Goal: Information Seeking & Learning: Learn about a topic

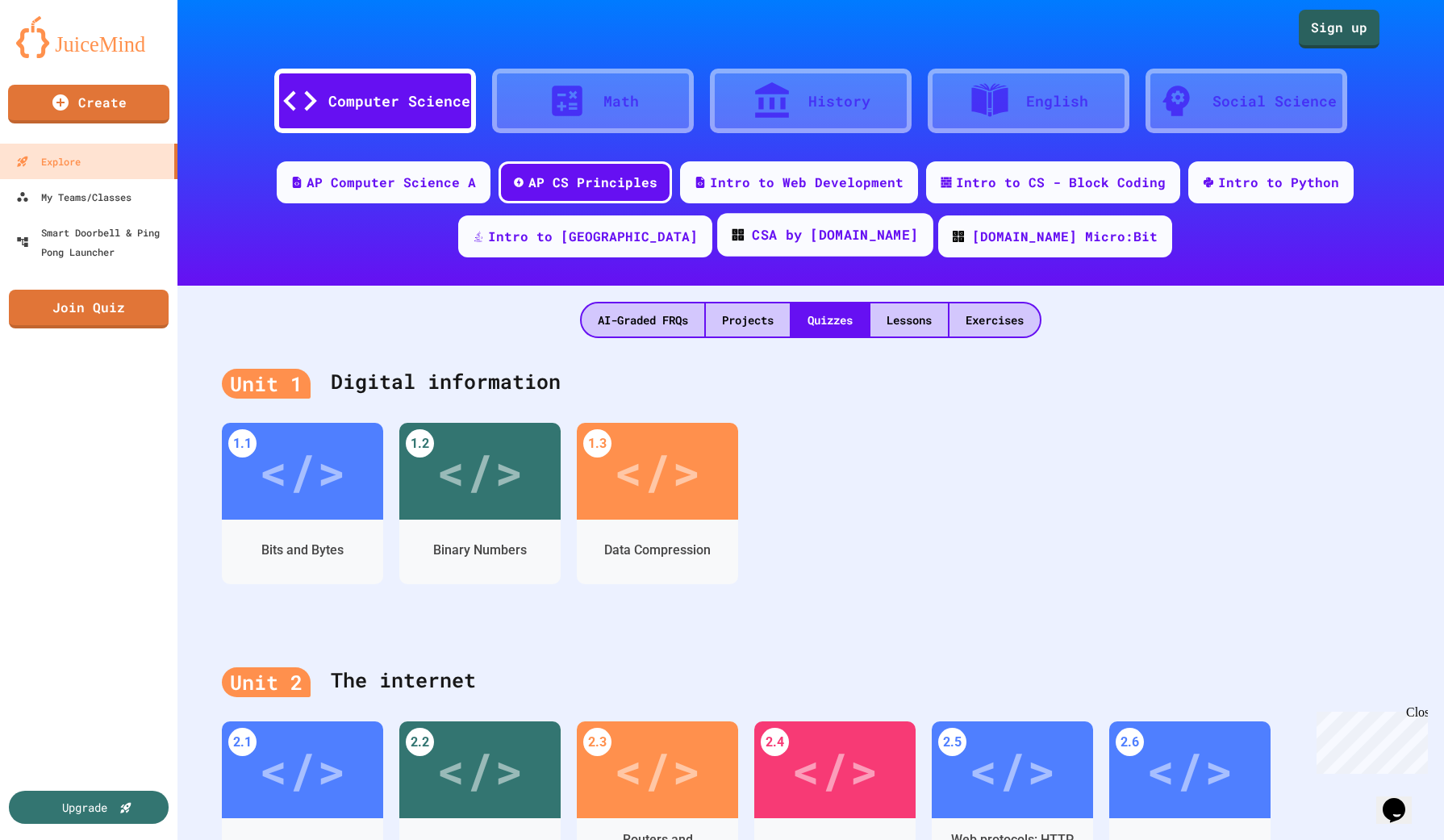
click at [752, 233] on div "CSA by [DOMAIN_NAME]" at bounding box center [835, 235] width 167 height 20
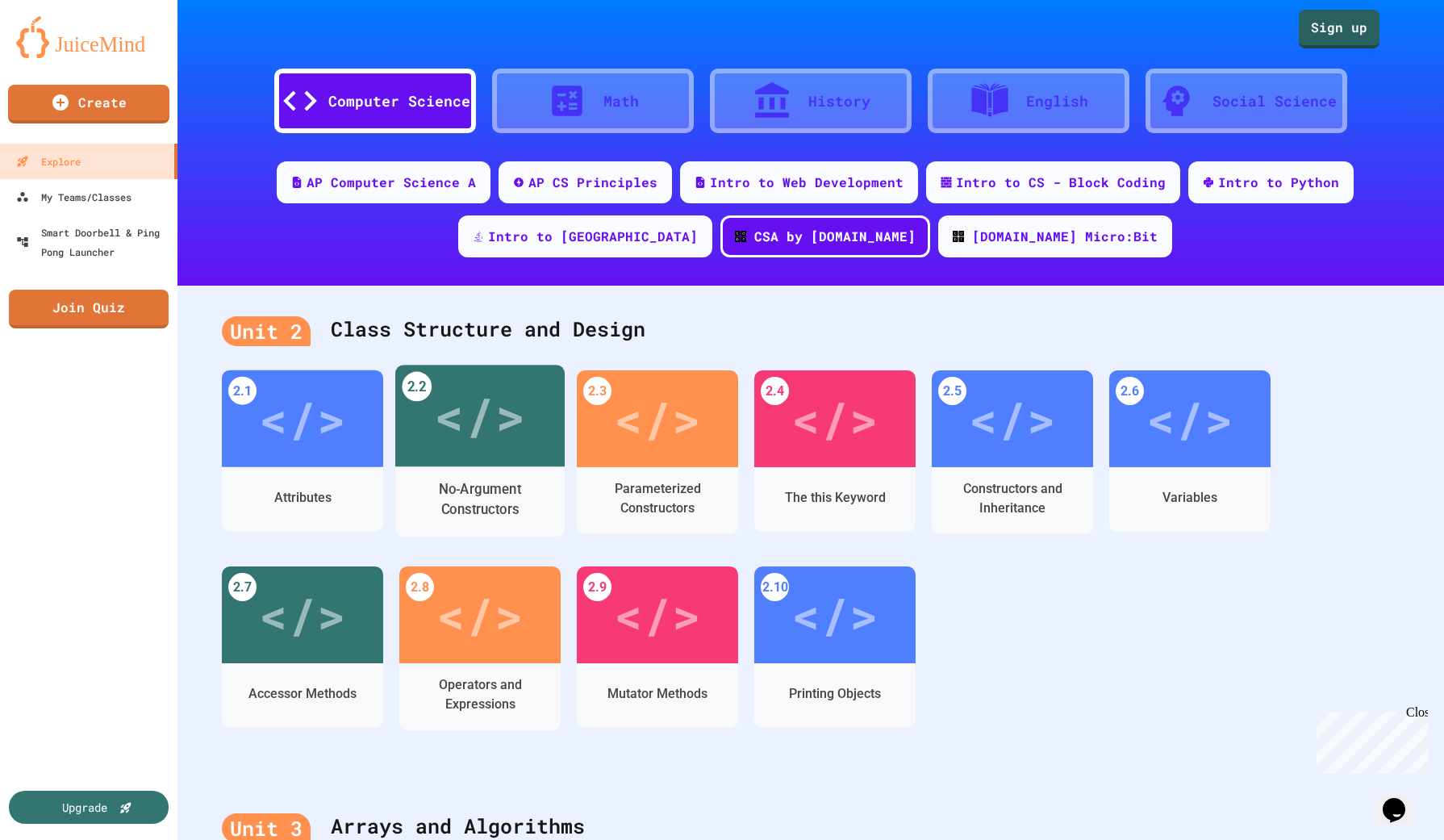
click at [416, 448] on div "</>" at bounding box center [480, 415] width 169 height 102
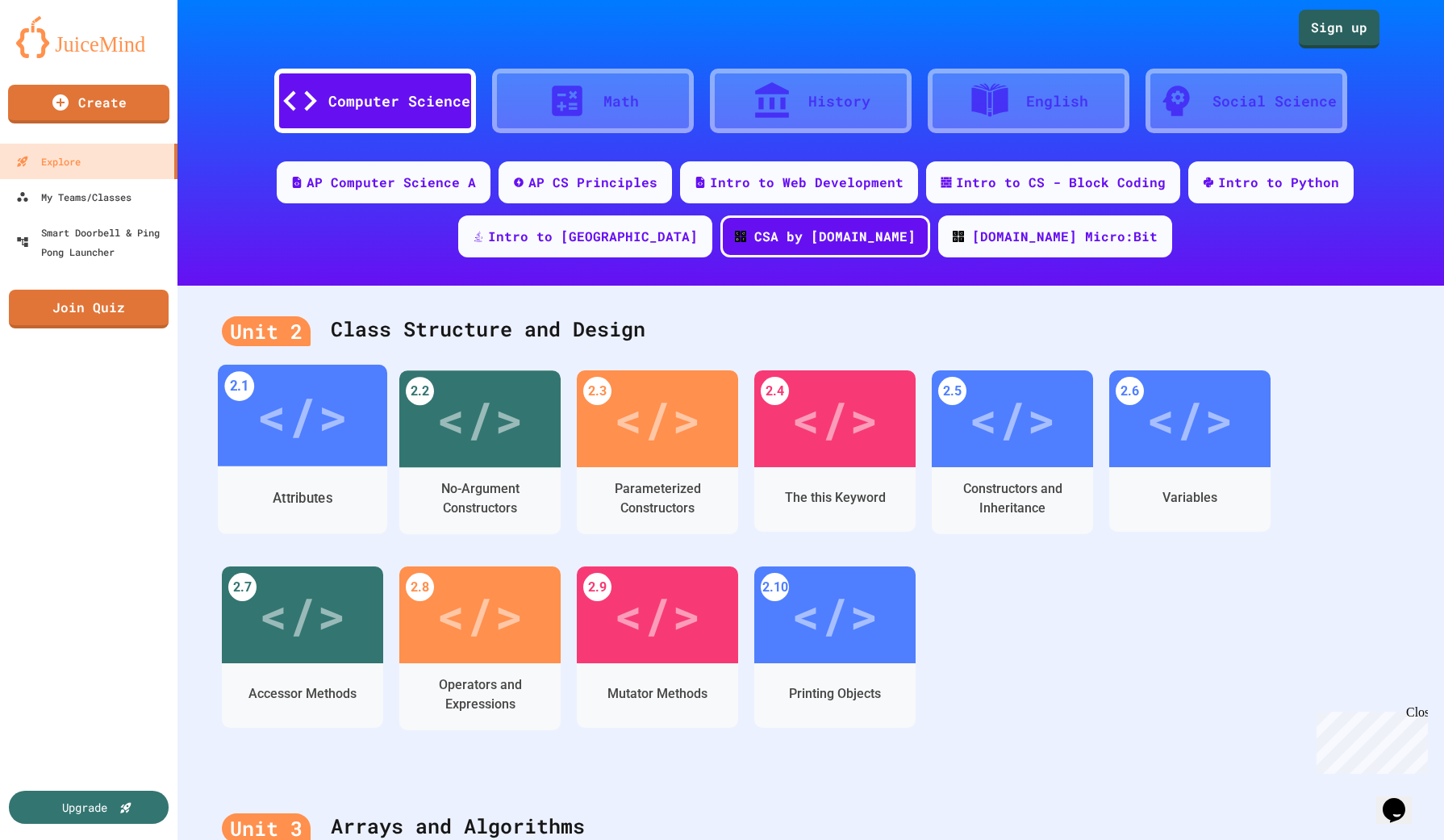
click at [339, 449] on div "</>" at bounding box center [302, 416] width 92 height 77
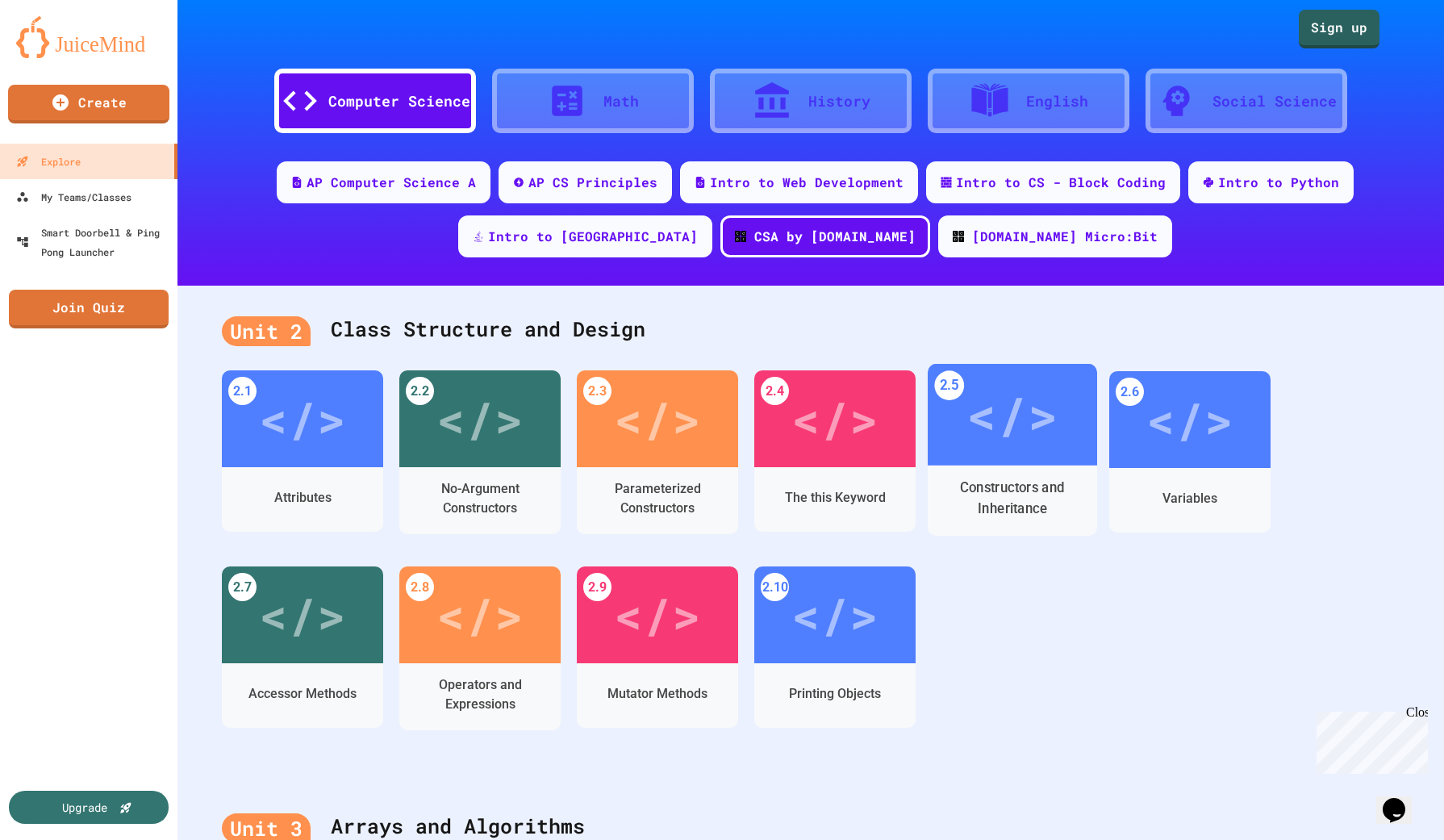
click at [1046, 474] on div "Constructors and Inheritance" at bounding box center [1012, 501] width 169 height 70
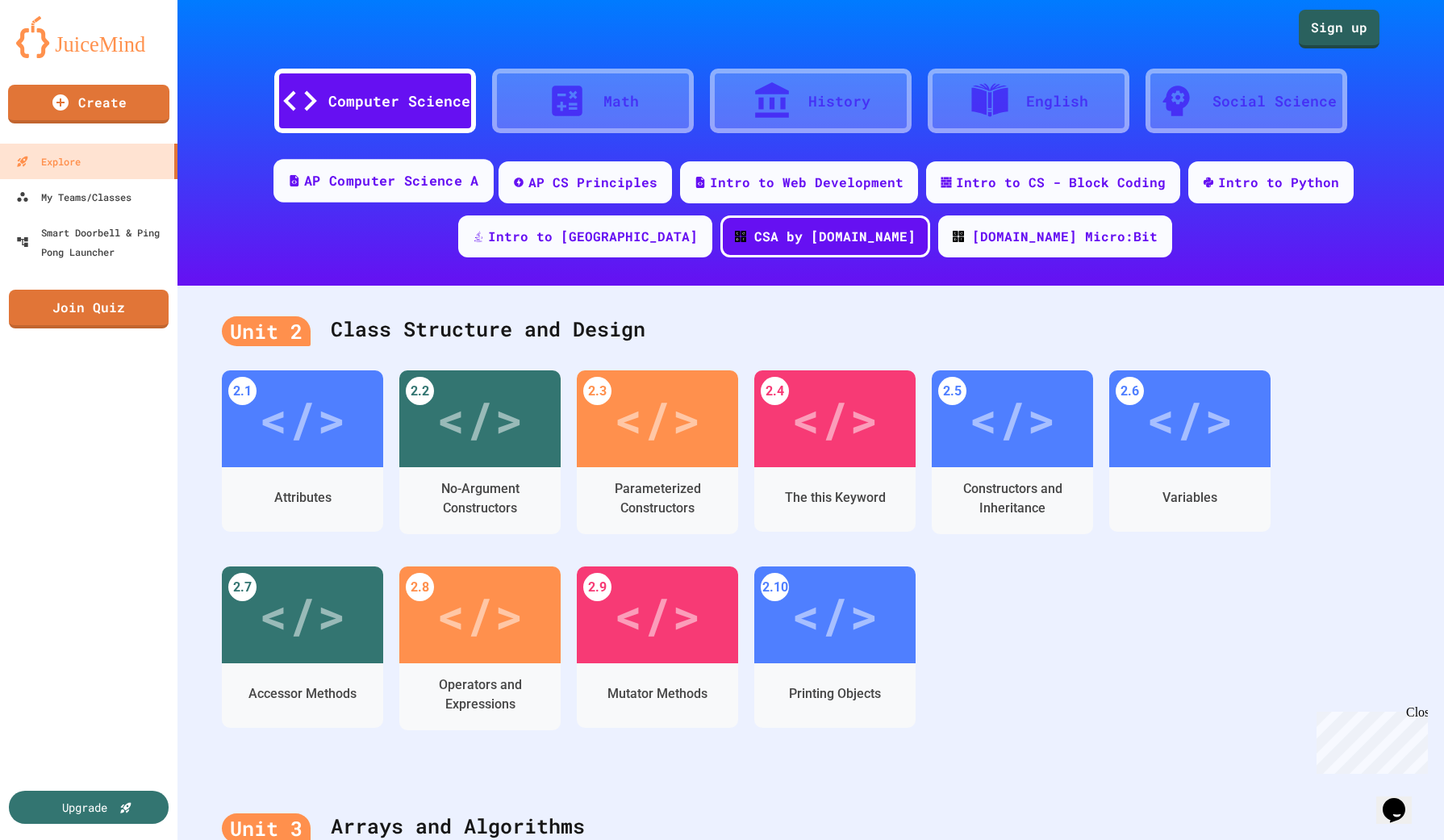
click at [337, 186] on div "AP Computer Science A" at bounding box center [391, 181] width 174 height 20
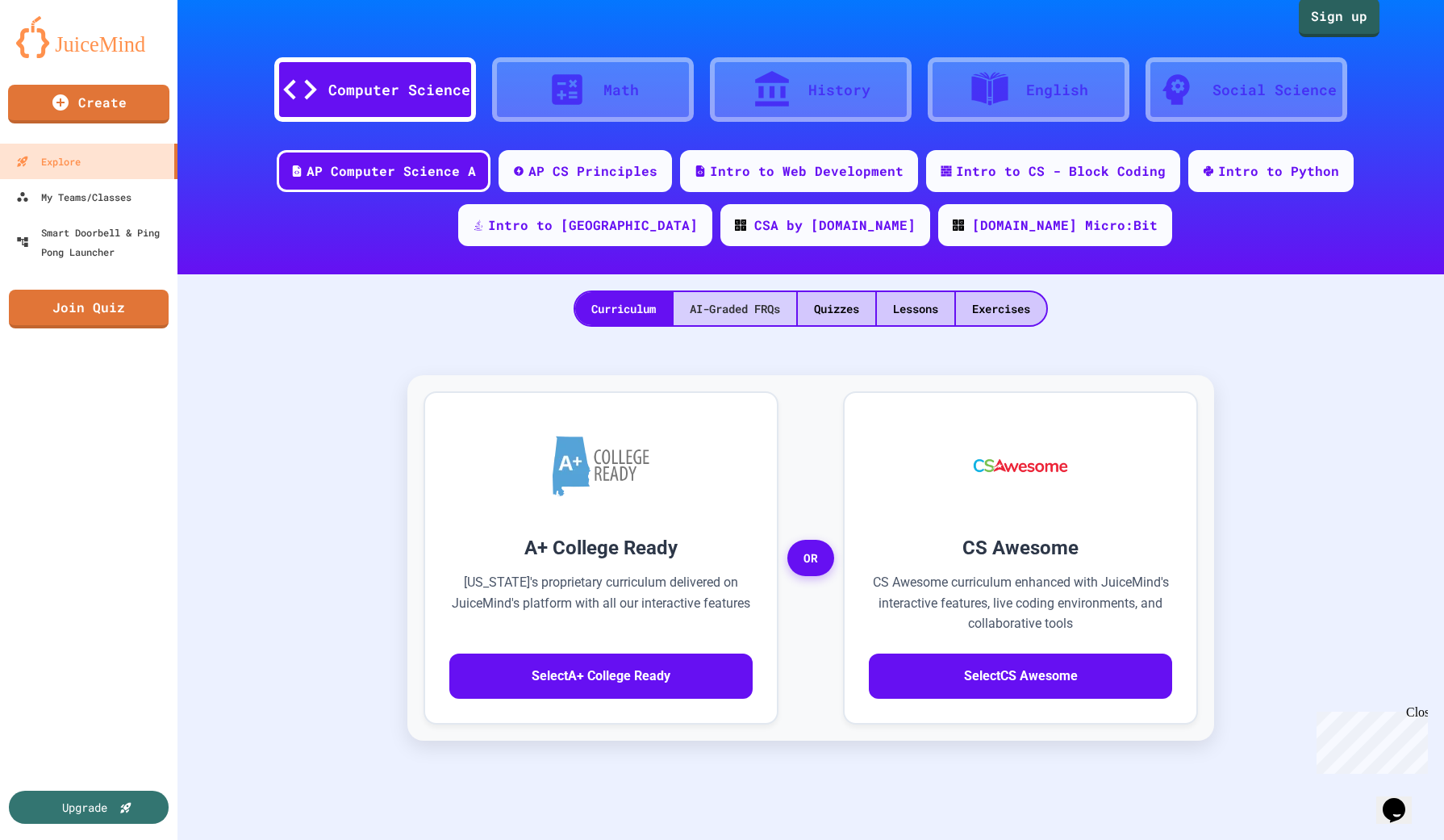
scroll to position [10, 0]
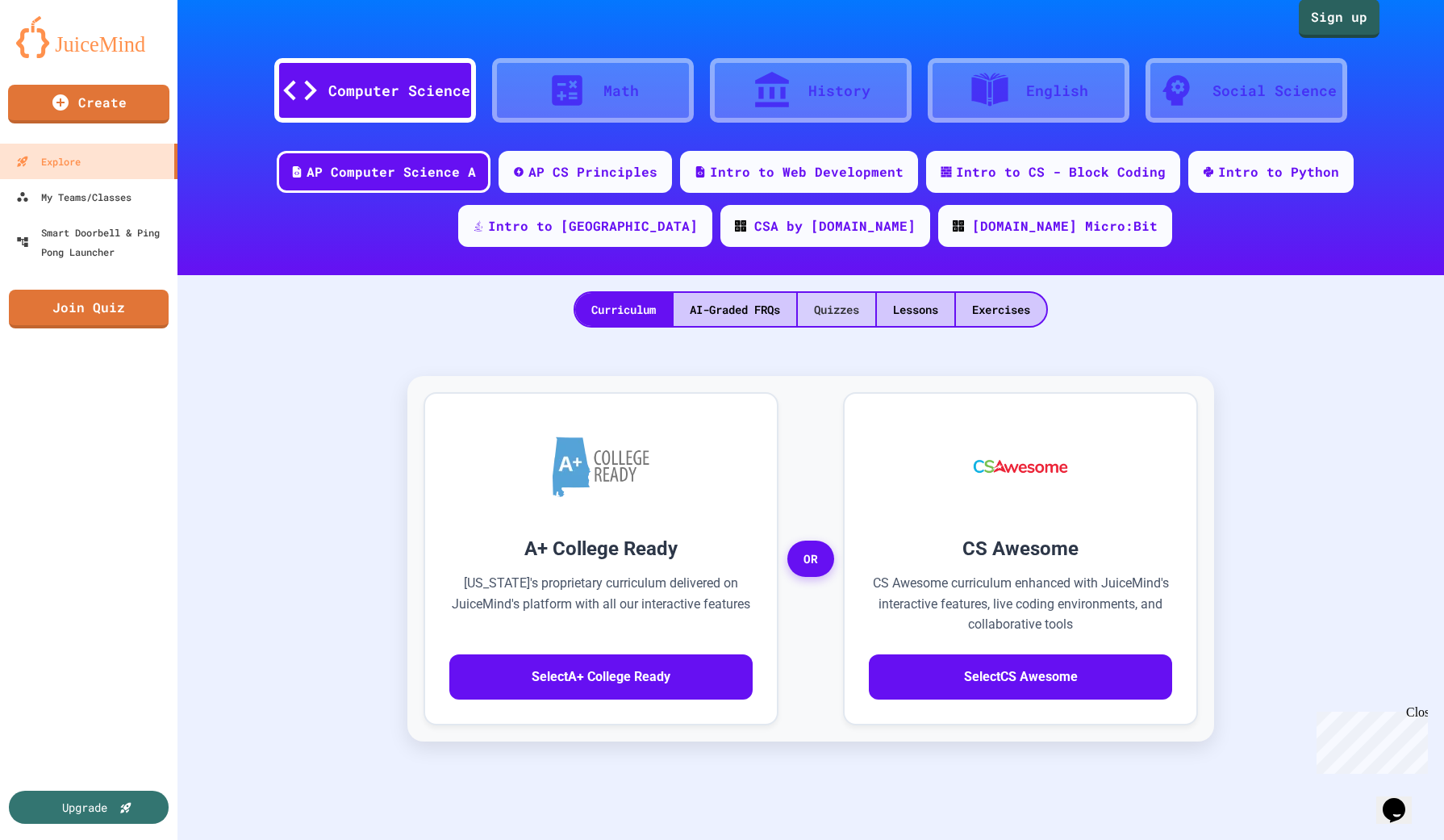
click at [827, 307] on div "Quizzes" at bounding box center [836, 309] width 78 height 33
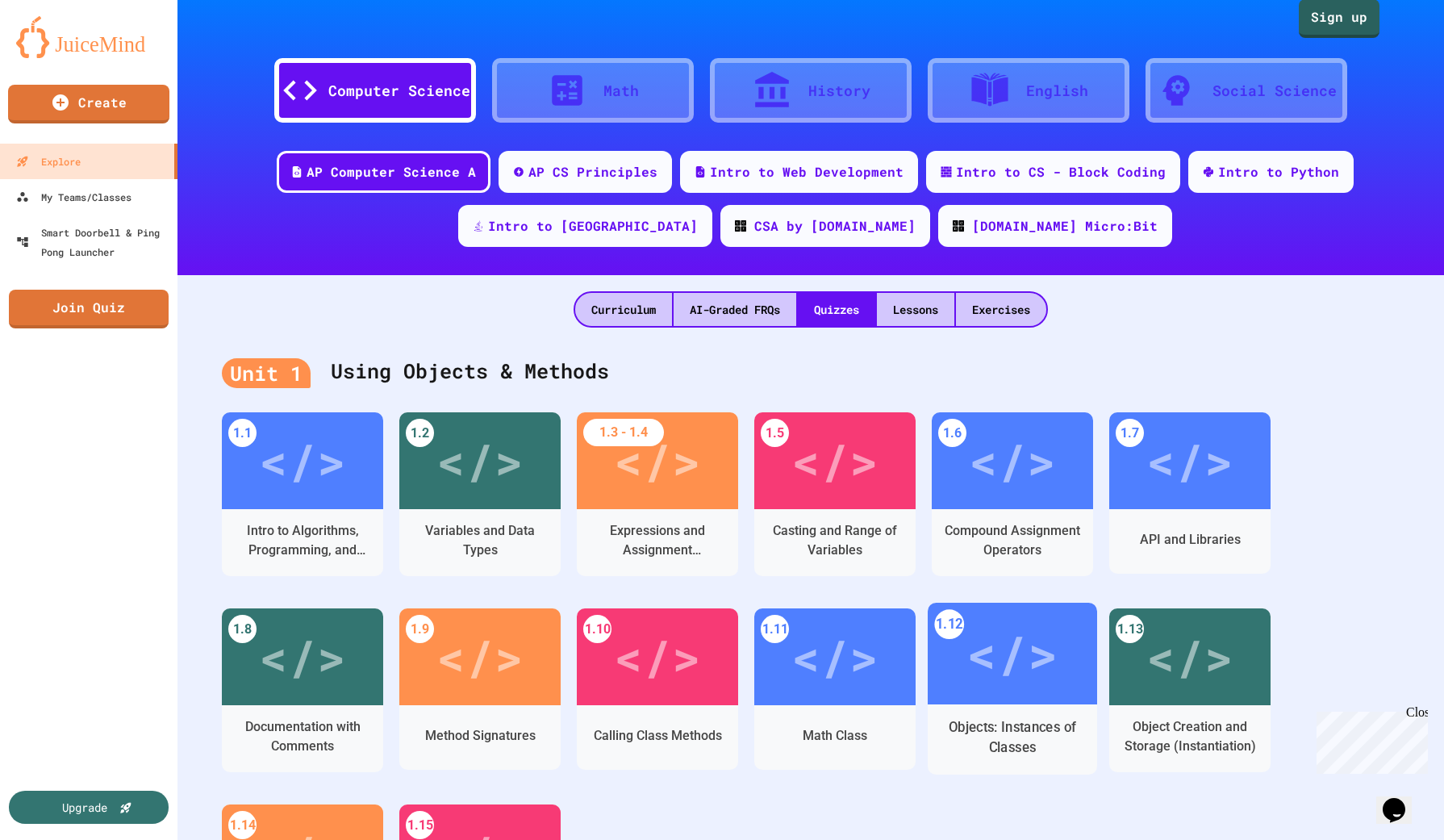
click at [985, 739] on div "Objects: Instances of Classes" at bounding box center [1013, 738] width 145 height 40
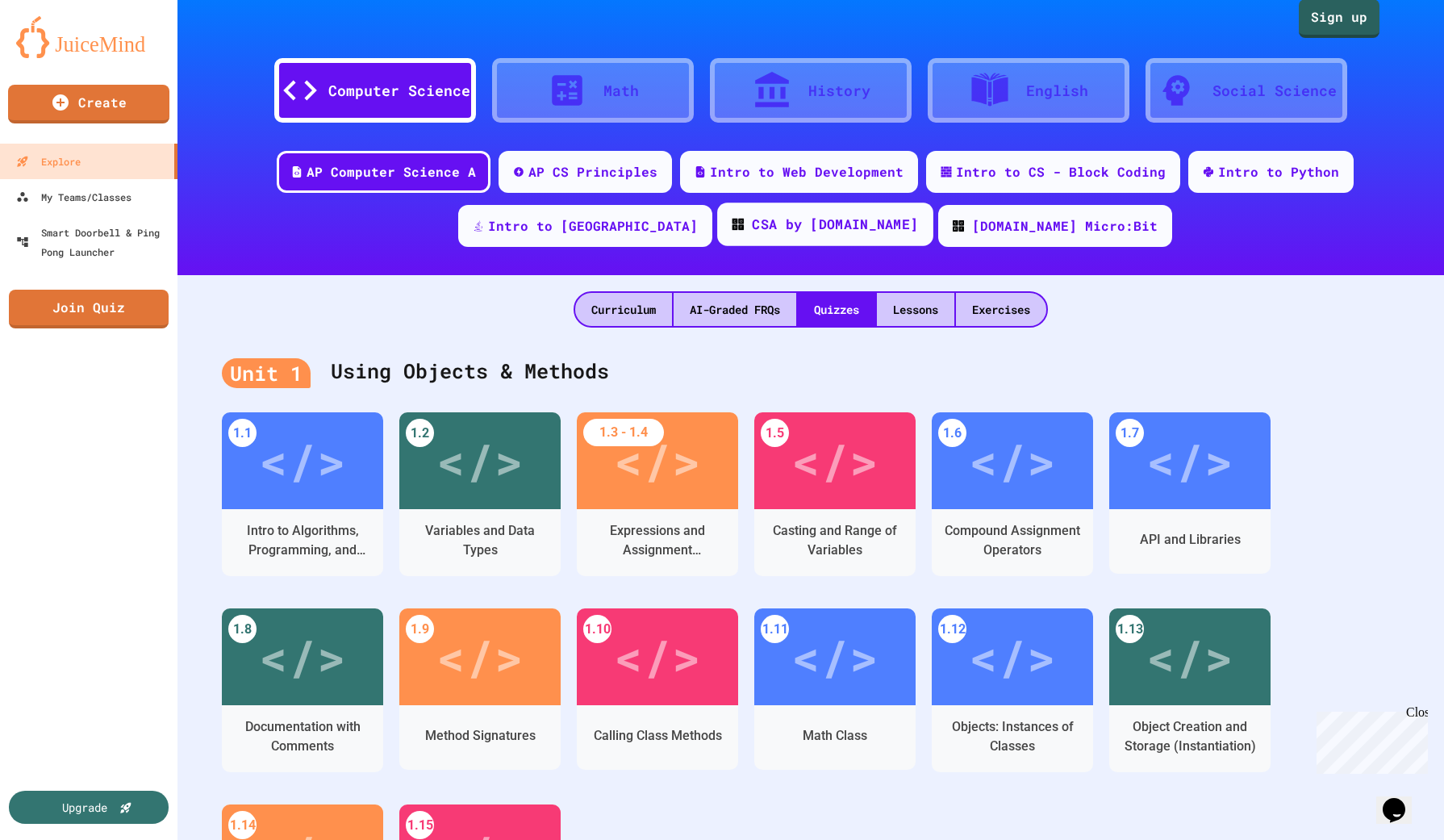
click at [752, 221] on div "CSA by [DOMAIN_NAME]" at bounding box center [835, 225] width 167 height 20
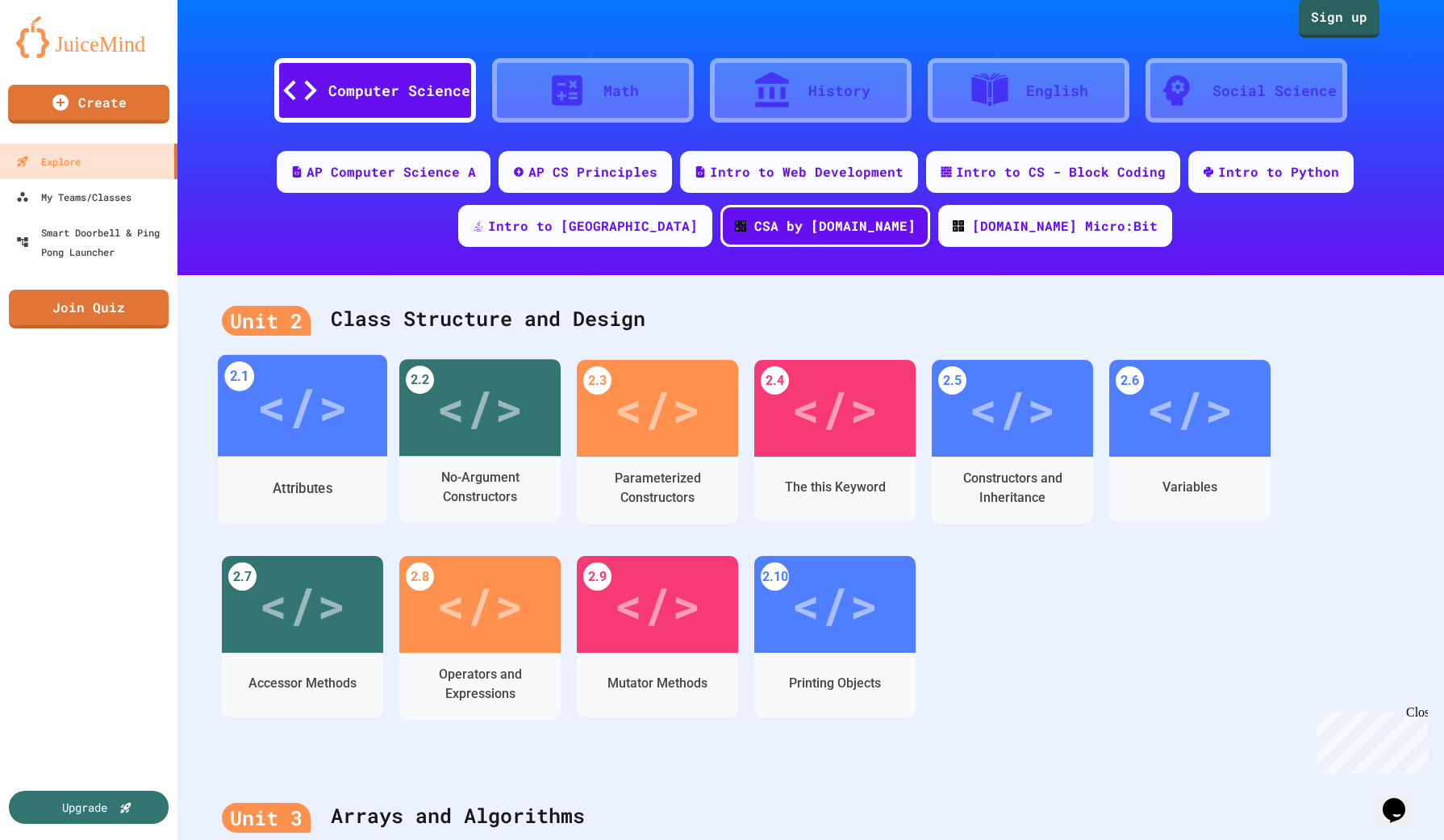
click at [271, 498] on div "Attributes" at bounding box center [302, 488] width 169 height 47
